Goal: Entertainment & Leisure: Consume media (video, audio)

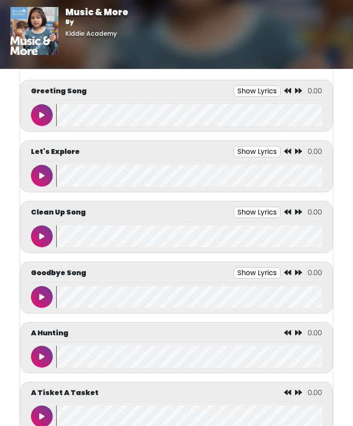
click at [44, 118] on icon at bounding box center [41, 115] width 5 height 7
click at [238, 87] on button "Show Lyrics" at bounding box center [241, 90] width 47 height 11
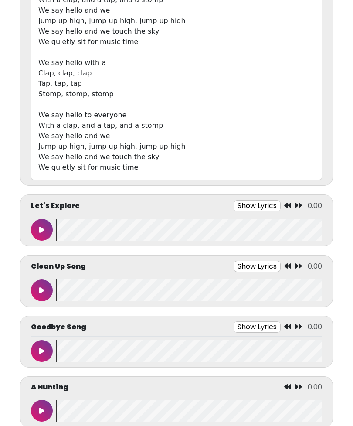
scroll to position [251, 0]
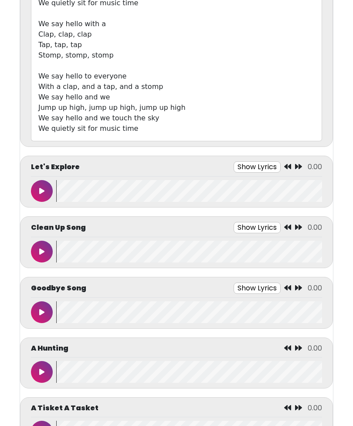
click at [256, 161] on button "Show Lyrics" at bounding box center [257, 166] width 47 height 11
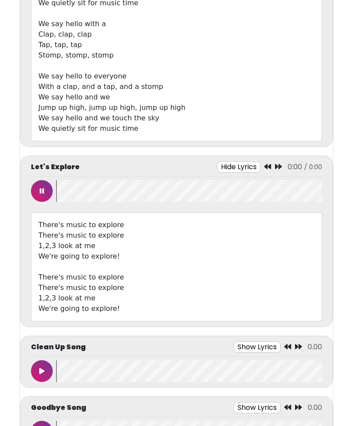
click at [40, 189] on icon at bounding box center [42, 190] width 4 height 7
click at [41, 193] on icon at bounding box center [41, 190] width 5 height 7
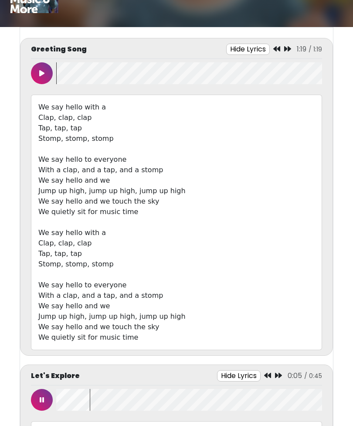
scroll to position [42, 0]
click at [241, 46] on button "Hide Lyrics" at bounding box center [248, 49] width 44 height 11
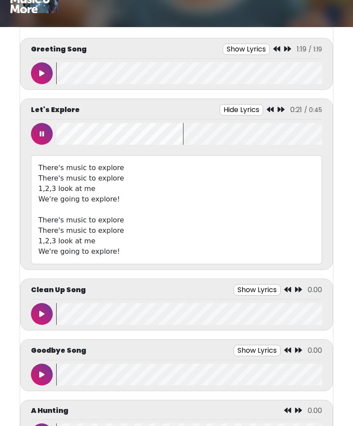
click at [243, 108] on button "Hide Lyrics" at bounding box center [242, 109] width 44 height 11
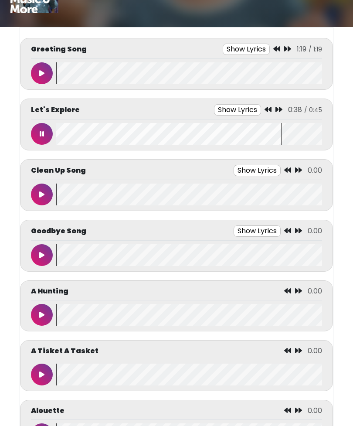
click at [258, 173] on button "Show Lyrics" at bounding box center [257, 170] width 47 height 11
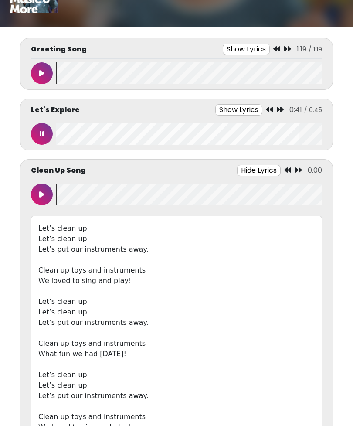
click at [43, 200] on button at bounding box center [42, 194] width 22 height 22
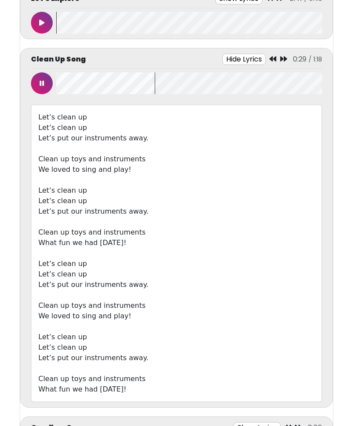
scroll to position [154, 0]
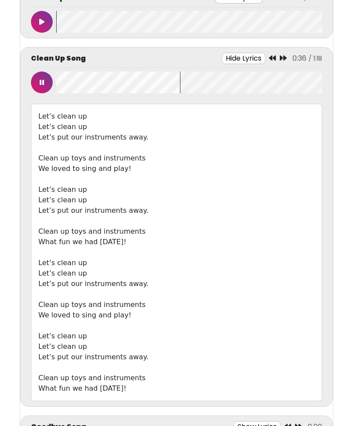
click at [252, 58] on button "Hide Lyrics" at bounding box center [244, 58] width 44 height 11
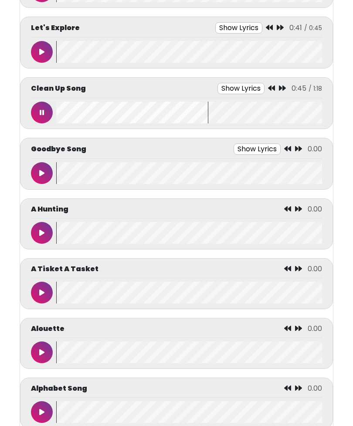
scroll to position [121, 0]
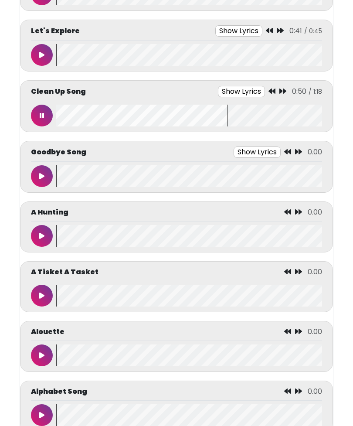
click at [252, 152] on button "Show Lyrics" at bounding box center [257, 151] width 47 height 11
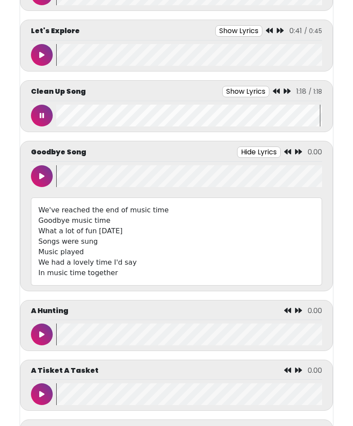
click at [49, 174] on button at bounding box center [42, 176] width 22 height 22
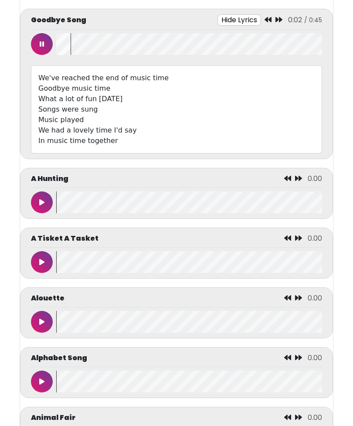
scroll to position [253, 0]
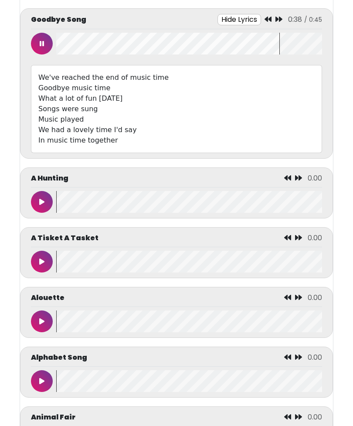
click at [241, 17] on button "Hide Lyrics" at bounding box center [239, 19] width 44 height 11
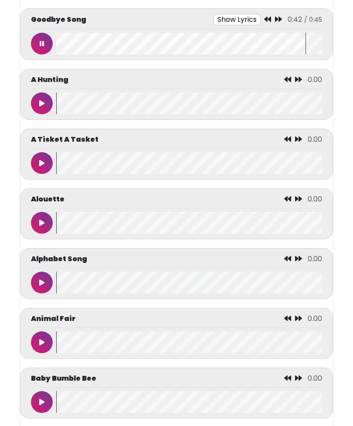
click at [38, 105] on button at bounding box center [42, 103] width 22 height 22
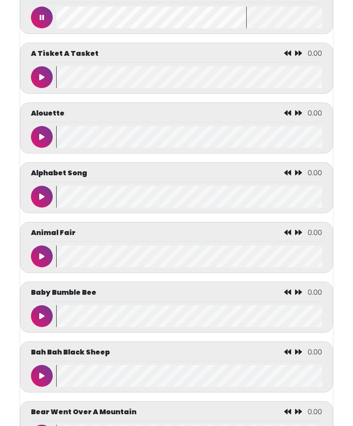
scroll to position [339, 0]
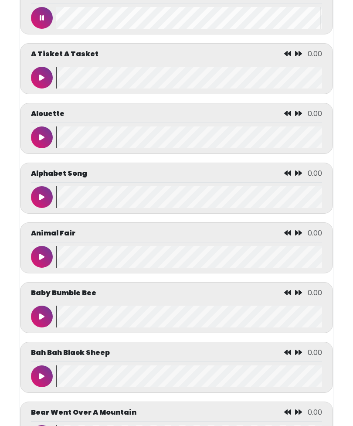
click at [47, 76] on button at bounding box center [42, 78] width 22 height 22
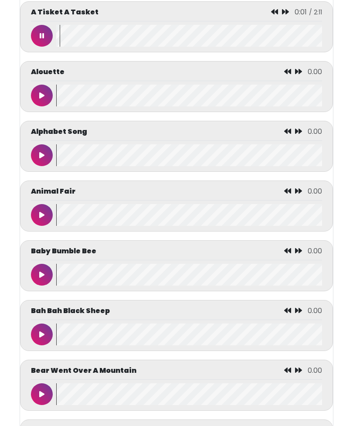
scroll to position [380, 0]
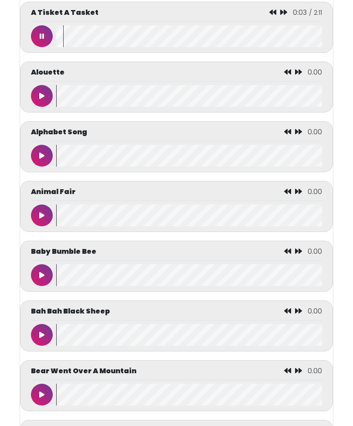
click at [49, 34] on button at bounding box center [42, 36] width 22 height 22
click at [50, 37] on button at bounding box center [42, 36] width 22 height 22
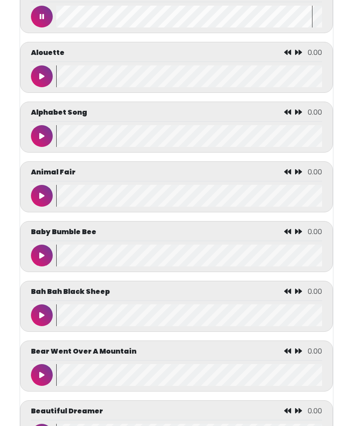
scroll to position [402, 0]
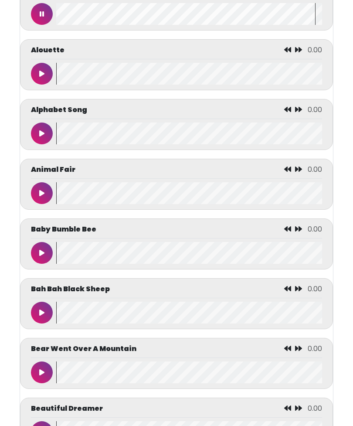
click at [44, 74] on icon at bounding box center [41, 73] width 5 height 7
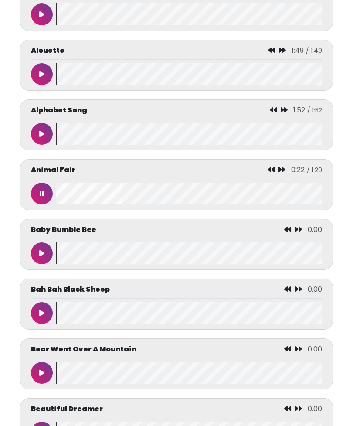
click at [37, 194] on button at bounding box center [42, 194] width 22 height 22
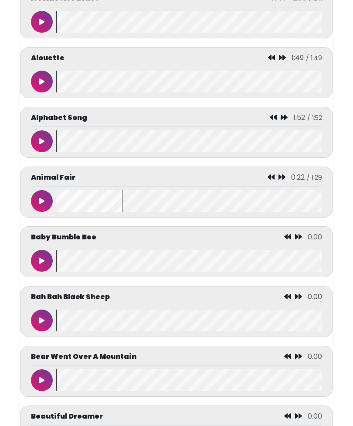
click at [42, 199] on button at bounding box center [42, 201] width 22 height 22
click at [281, 177] on icon at bounding box center [281, 176] width 7 height 7
click at [279, 178] on icon at bounding box center [281, 176] width 7 height 7
click at [280, 176] on icon at bounding box center [281, 176] width 7 height 7
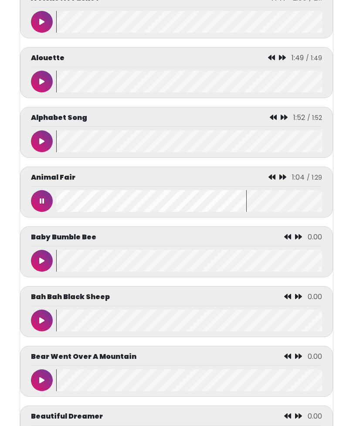
click at [280, 177] on icon at bounding box center [282, 176] width 7 height 7
click at [278, 177] on icon at bounding box center [274, 176] width 7 height 7
click at [275, 177] on icon at bounding box center [271, 176] width 7 height 7
click at [275, 175] on div "0:54 / 1:29" at bounding box center [294, 177] width 56 height 10
click at [284, 179] on icon at bounding box center [281, 176] width 7 height 7
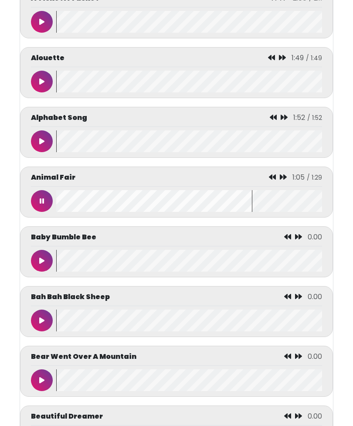
click at [285, 179] on icon at bounding box center [283, 176] width 7 height 7
click at [288, 176] on icon at bounding box center [285, 176] width 7 height 7
click at [286, 176] on icon at bounding box center [283, 176] width 7 height 7
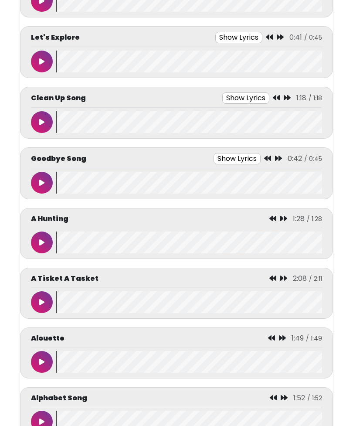
scroll to position [0, 0]
